Goal: Task Accomplishment & Management: Manage account settings

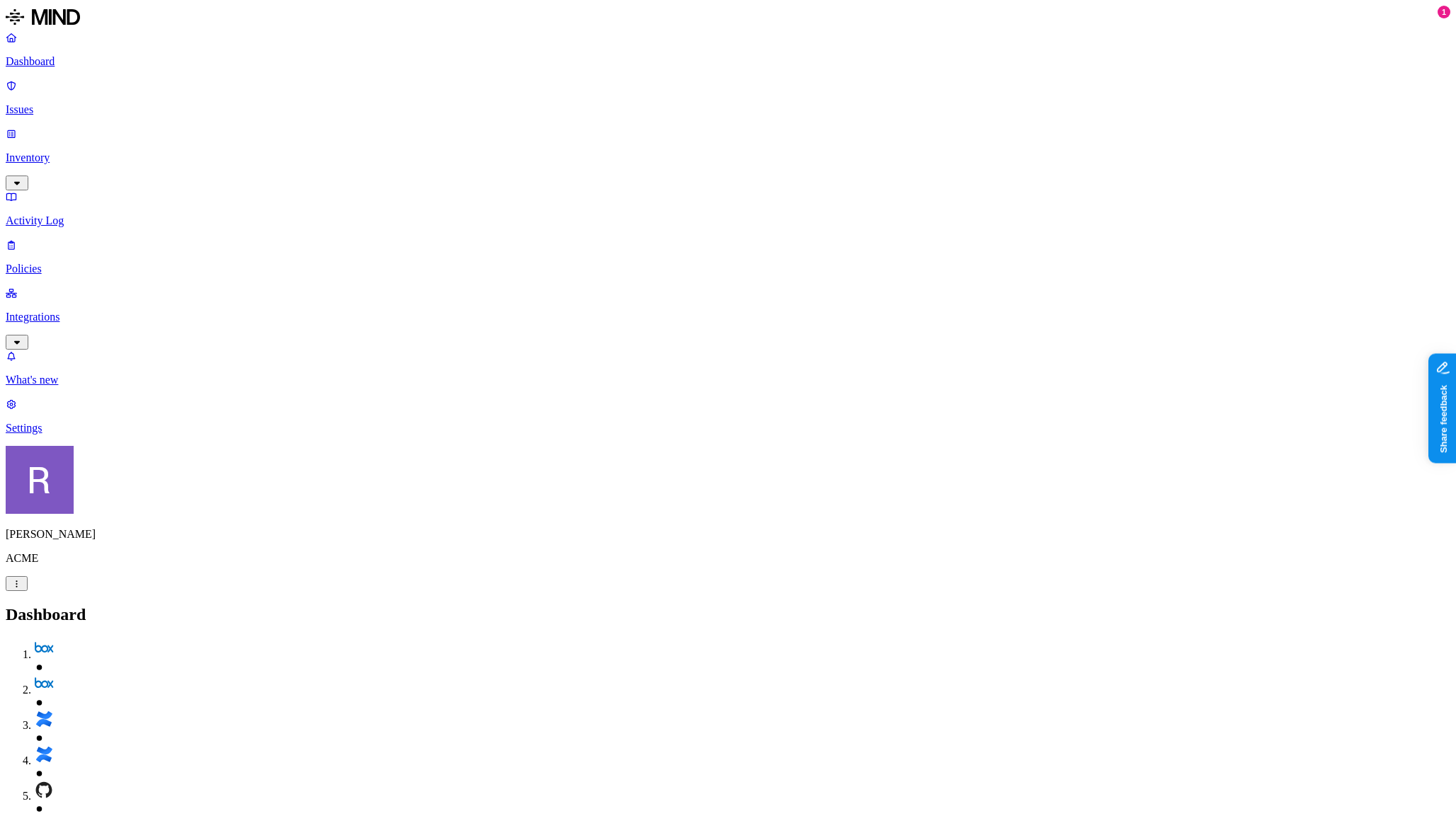
drag, startPoint x: 53, startPoint y: 189, endPoint x: 51, endPoint y: 243, distance: 54.0
click at [54, 311] on p "Integrations" at bounding box center [727, 317] width 1444 height 13
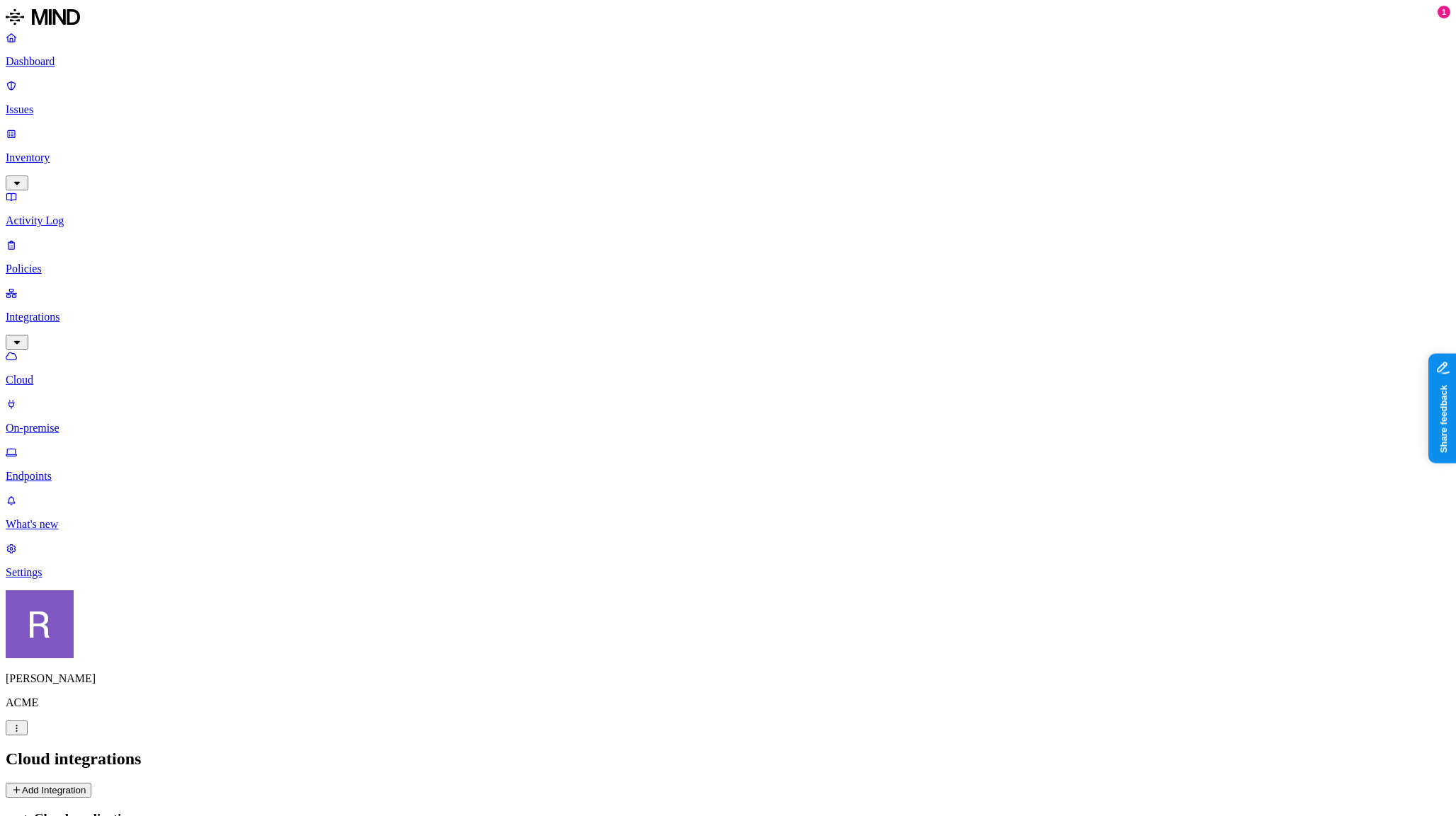
click at [58, 470] on p "Endpoints" at bounding box center [727, 477] width 1444 height 13
click at [294, 816] on icon "button" at bounding box center [289, 820] width 11 height 8
click at [621, 750] on h2 "Endpoints" at bounding box center [727, 759] width 1444 height 19
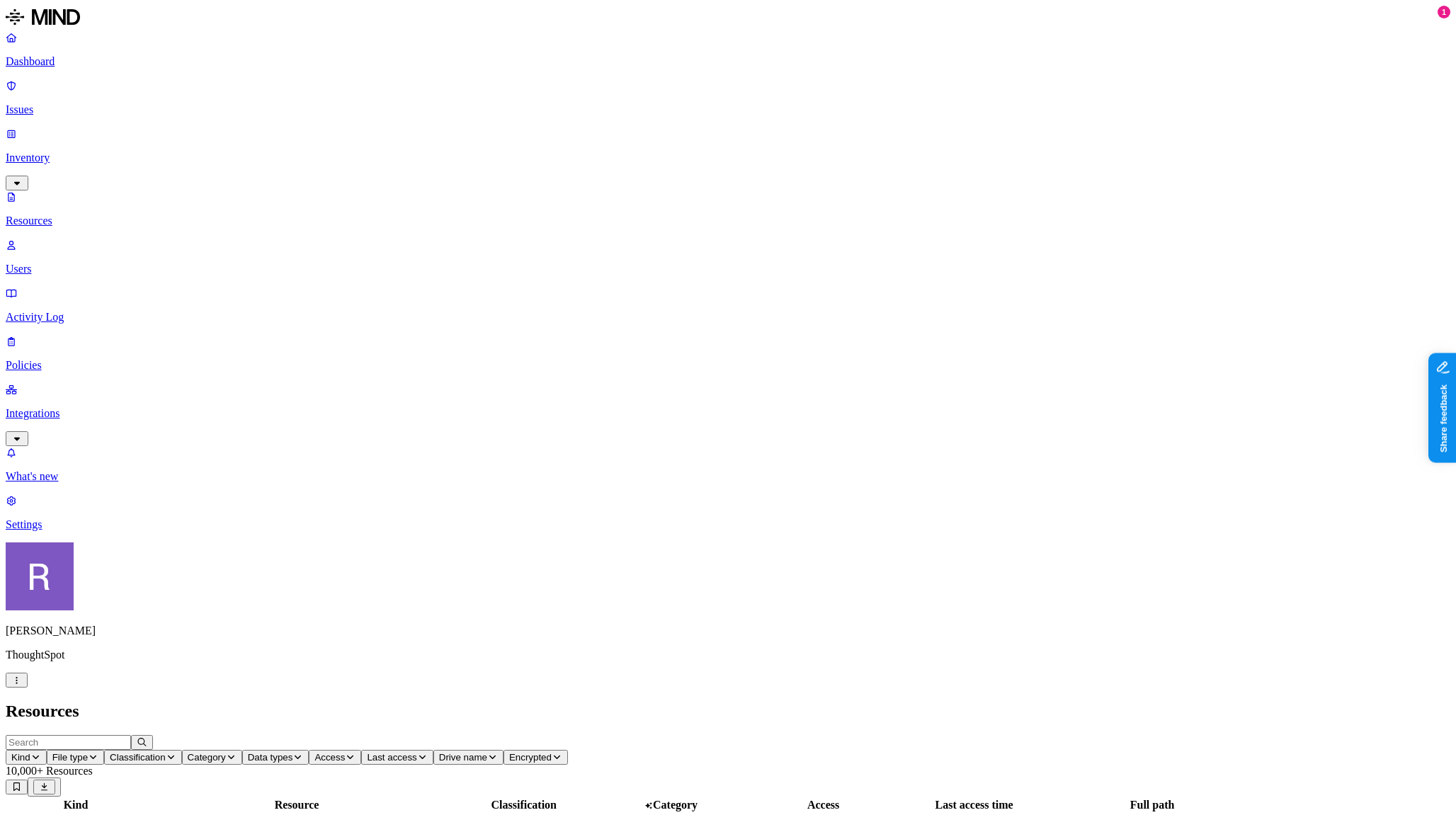
scroll to position [13, 0]
click at [28, 688] on button "button" at bounding box center [16, 679] width 22 height 15
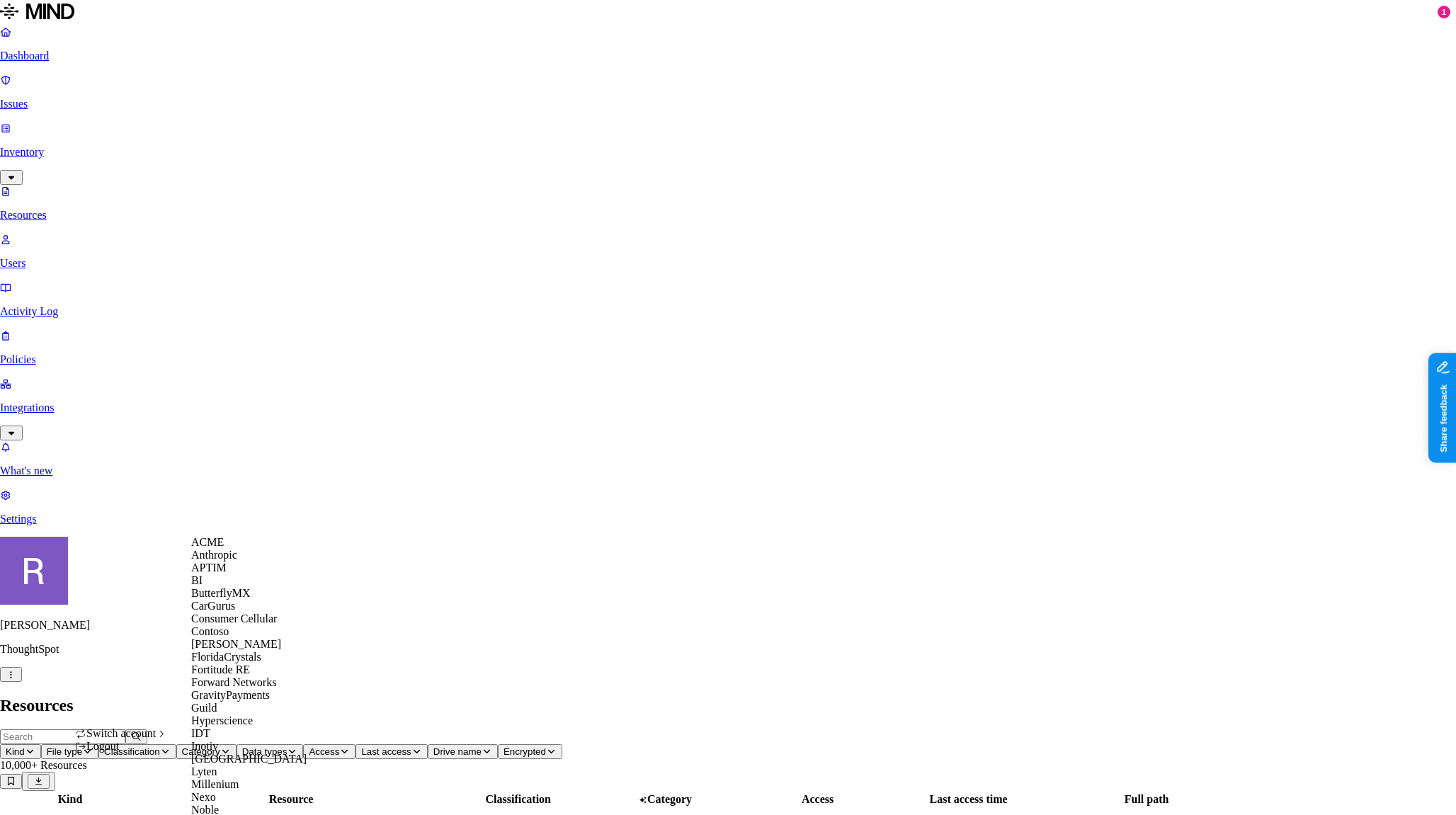
click at [156, 740] on span "Switch account" at bounding box center [120, 732] width 69 height 12
click at [122, 525] on nav "Dashboard Issues Inventory Resources Users Activity Log Policies Integrations W…" at bounding box center [728, 275] width 1456 height 500
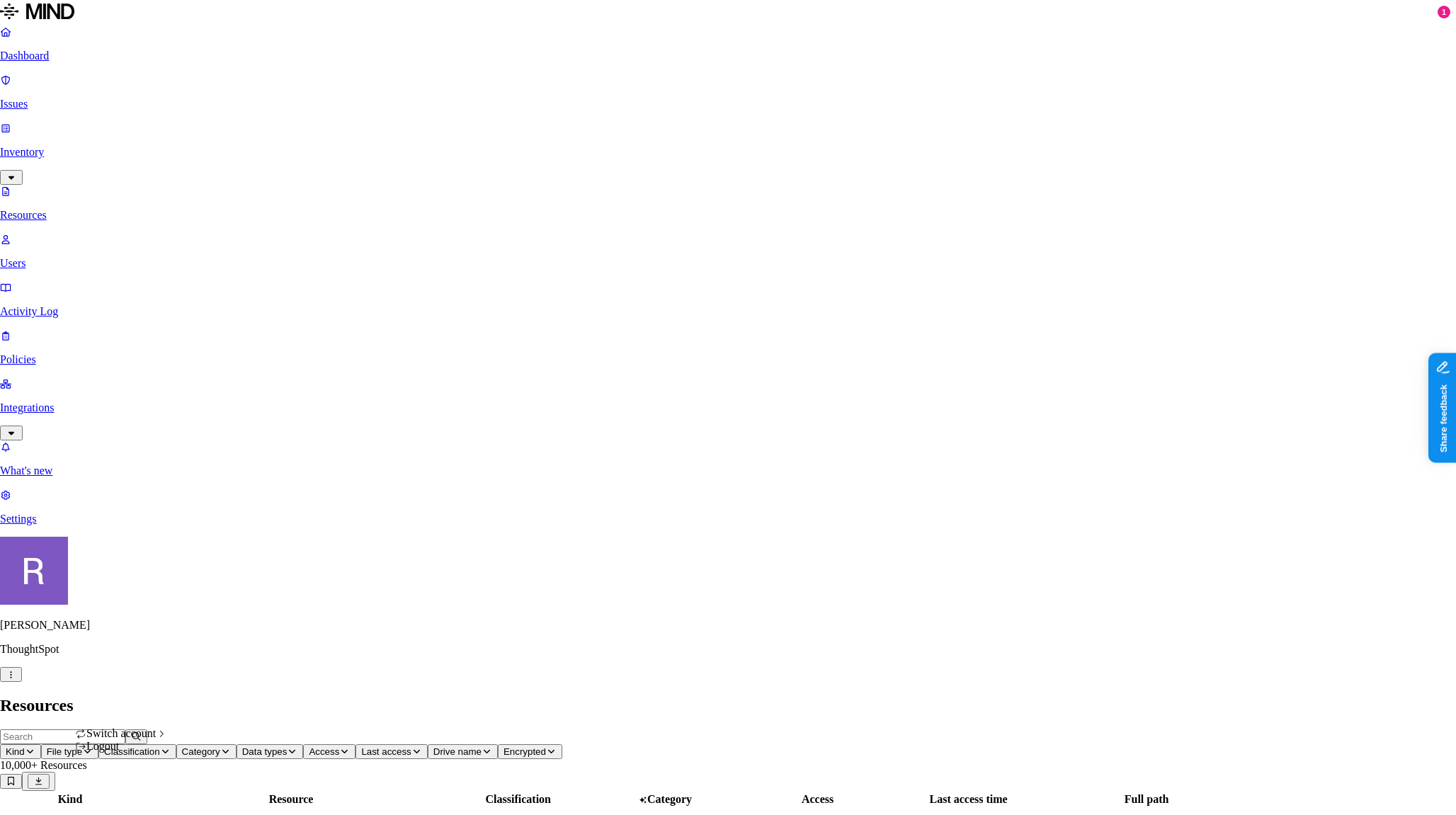
click at [158, 753] on div "Logout" at bounding box center [121, 746] width 92 height 13
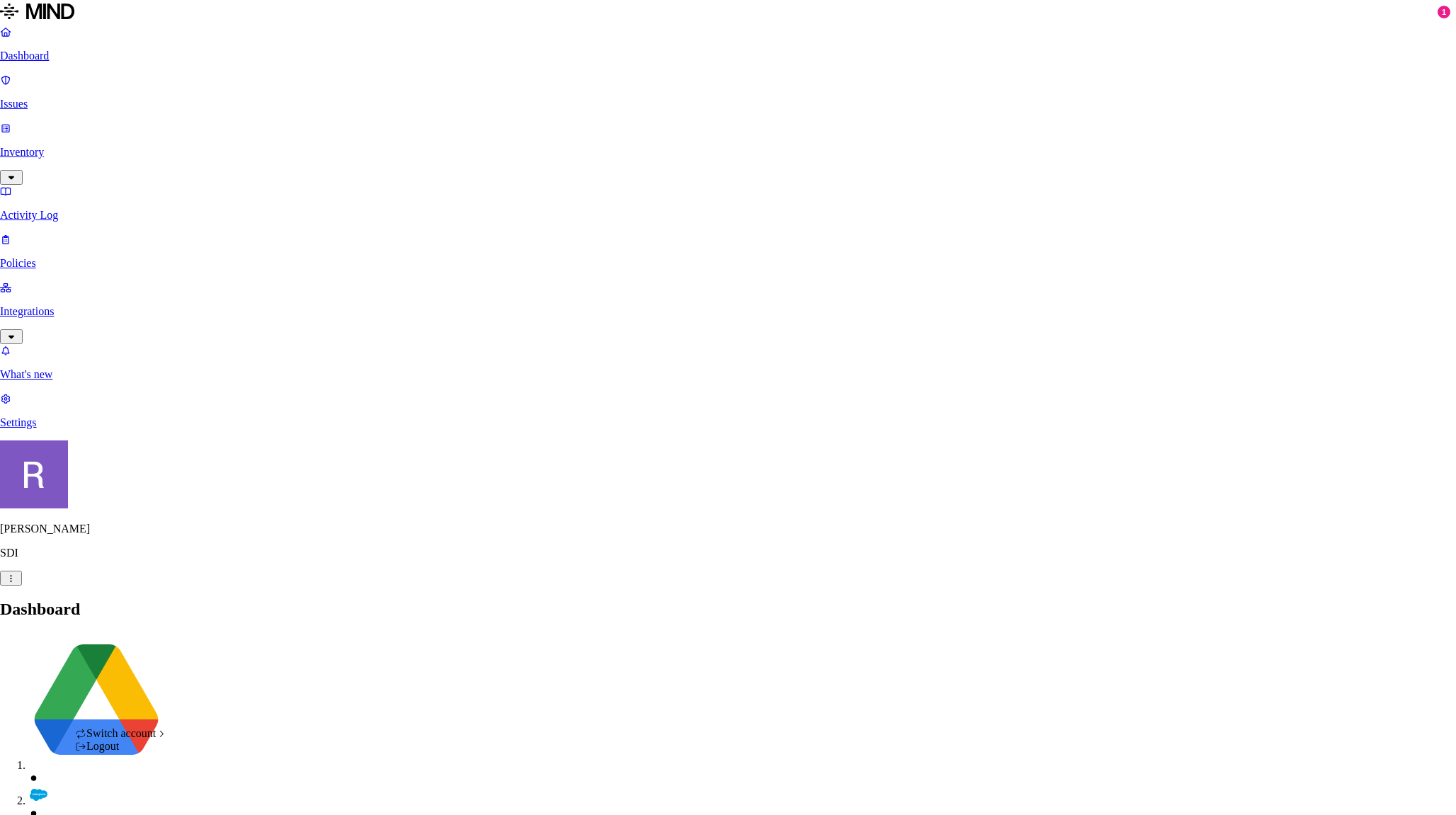
click at [136, 753] on div "Logout" at bounding box center [121, 746] width 92 height 13
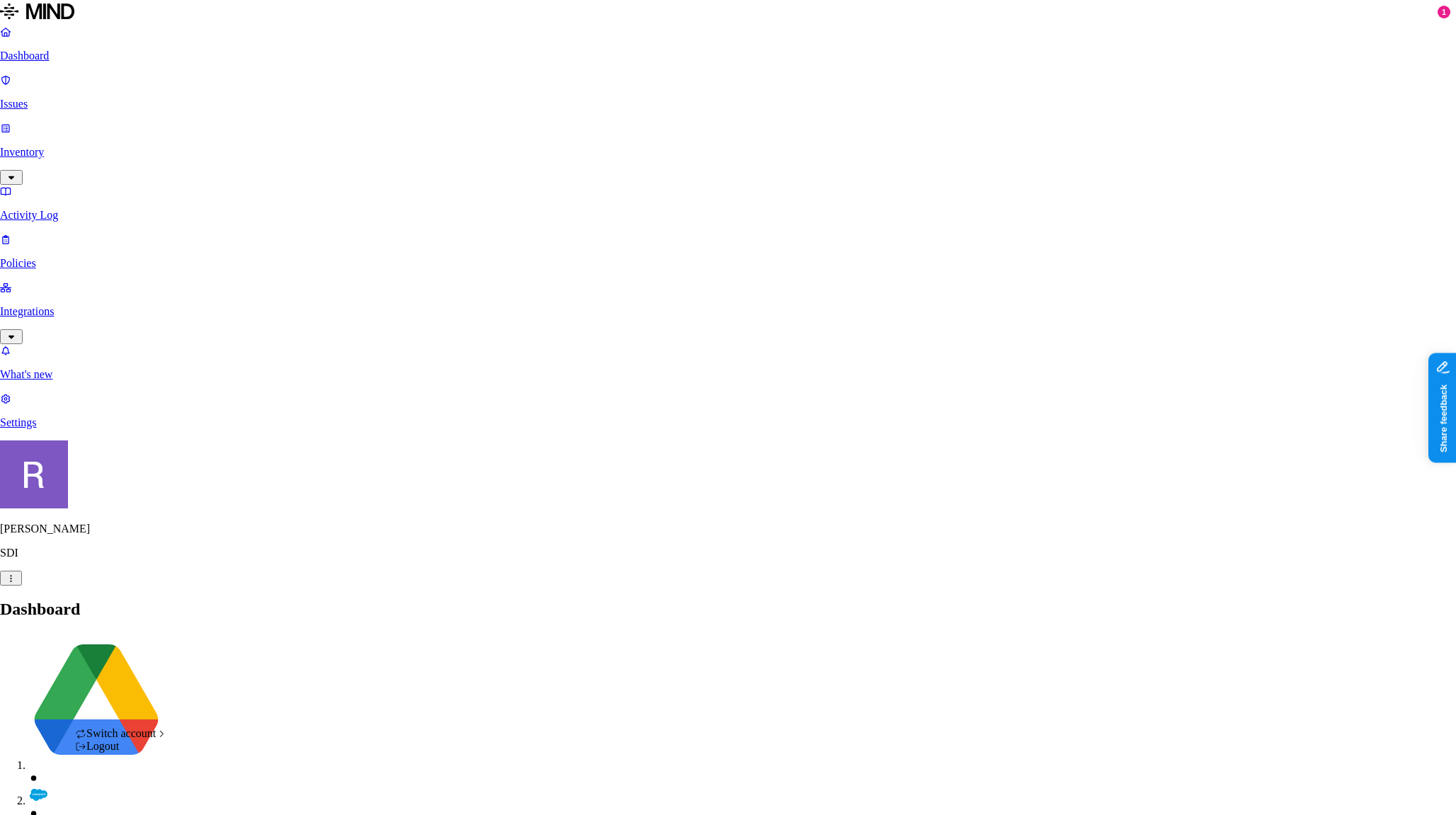
click at [161, 753] on div "Logout" at bounding box center [121, 746] width 92 height 13
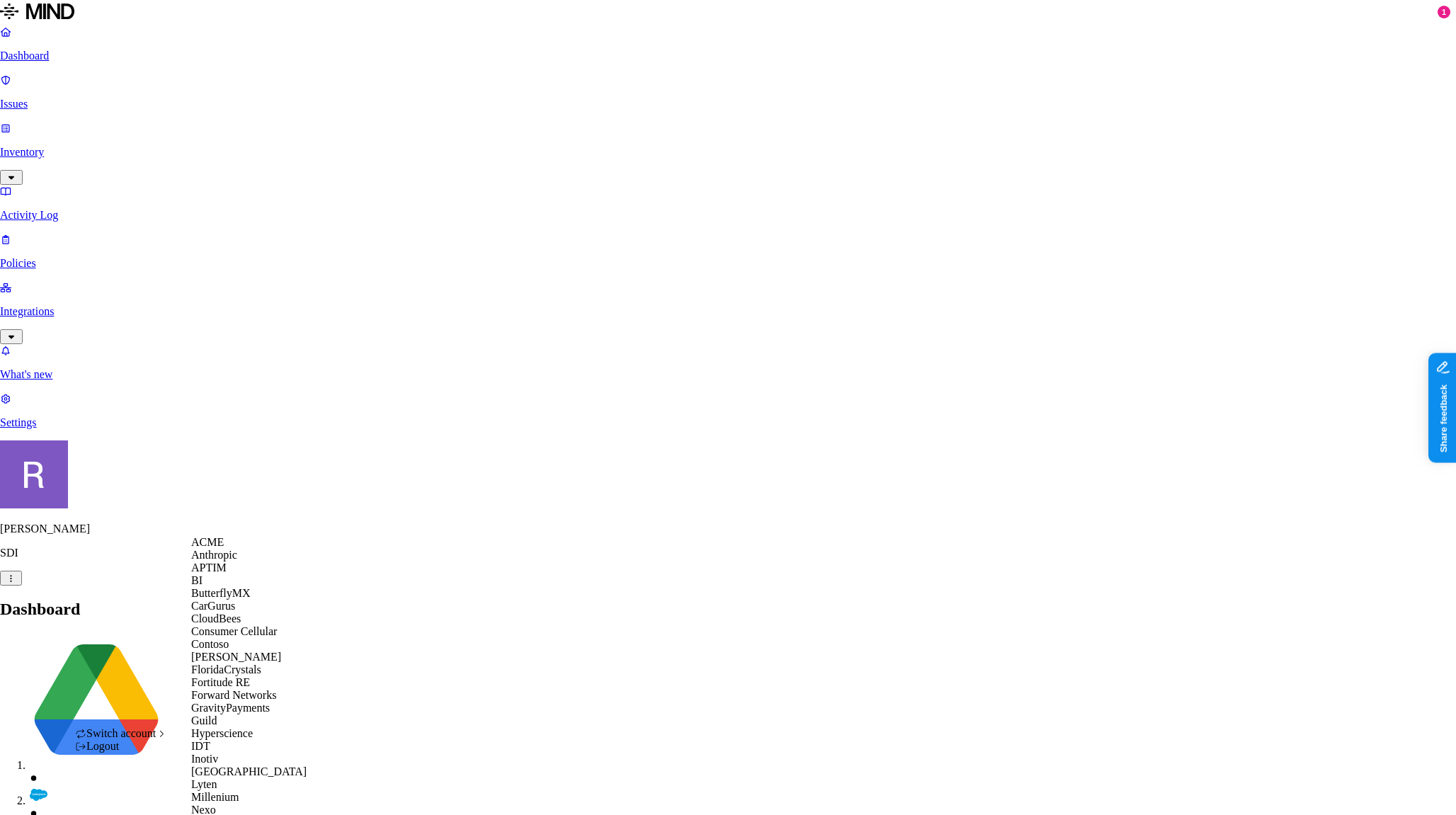
scroll to position [586, 0]
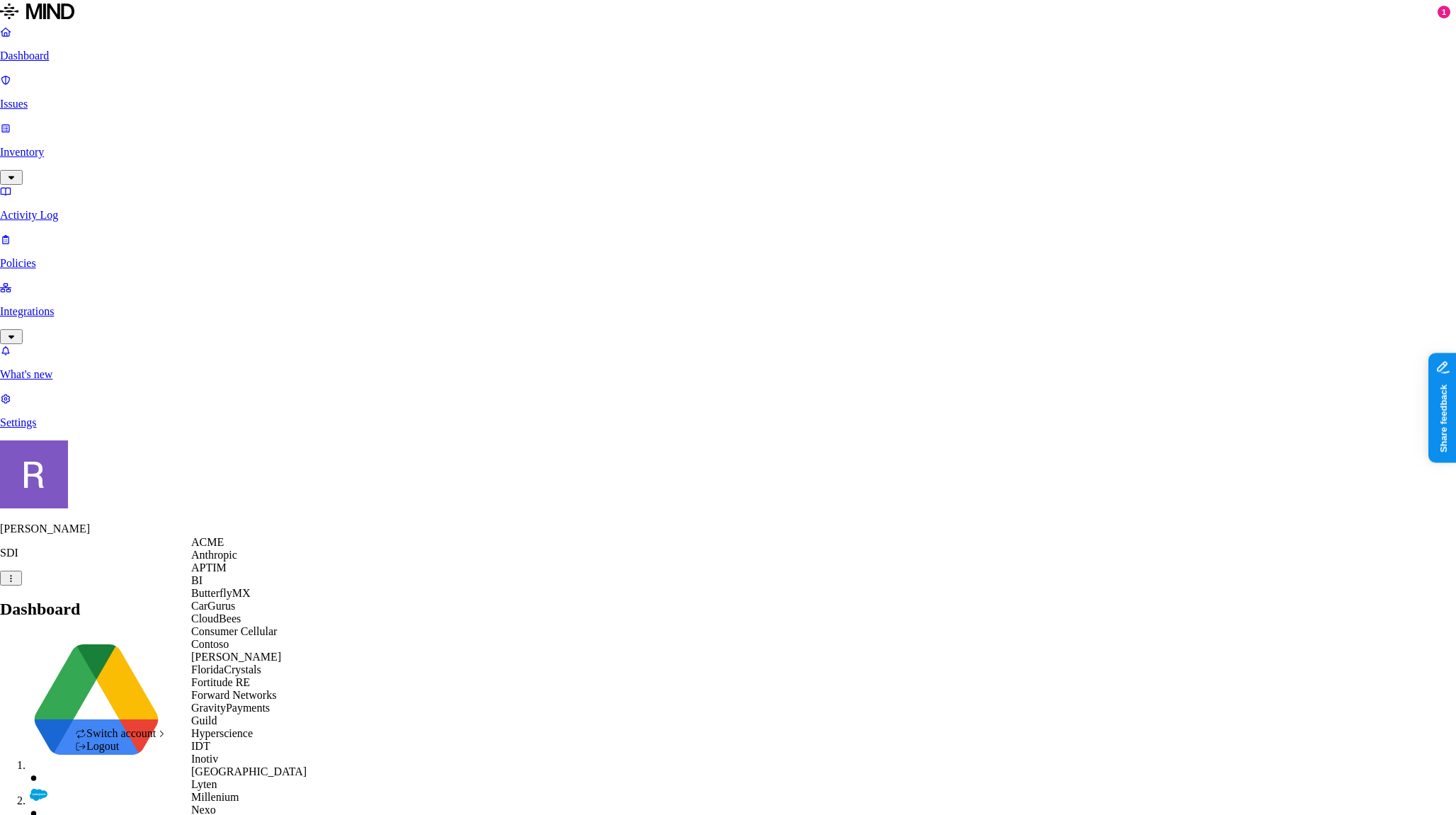
click at [224, 574] on span "APTIM" at bounding box center [208, 567] width 35 height 12
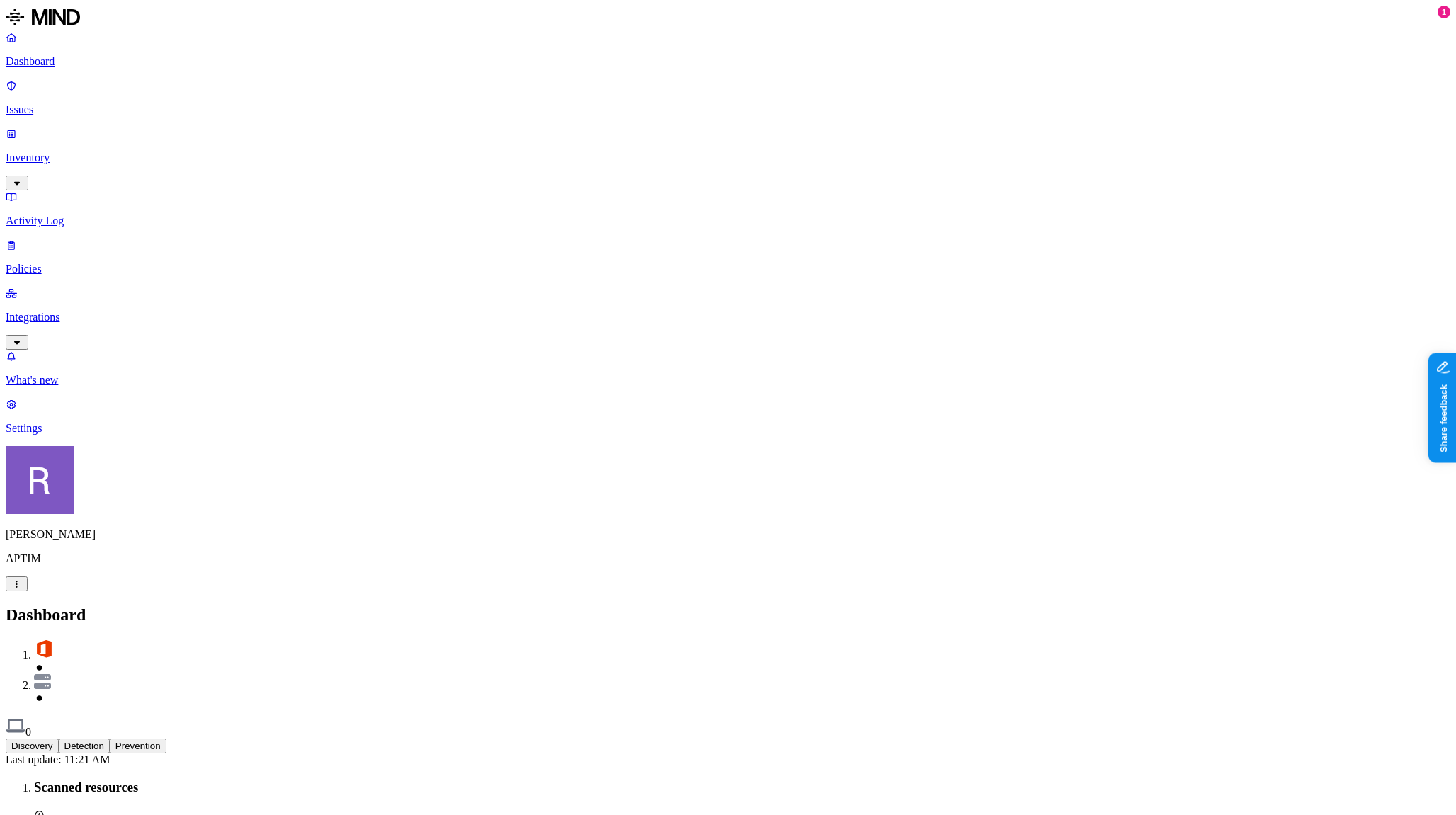
click at [53, 286] on link "Integrations" at bounding box center [727, 317] width 1444 height 61
